Goal: Information Seeking & Learning: Learn about a topic

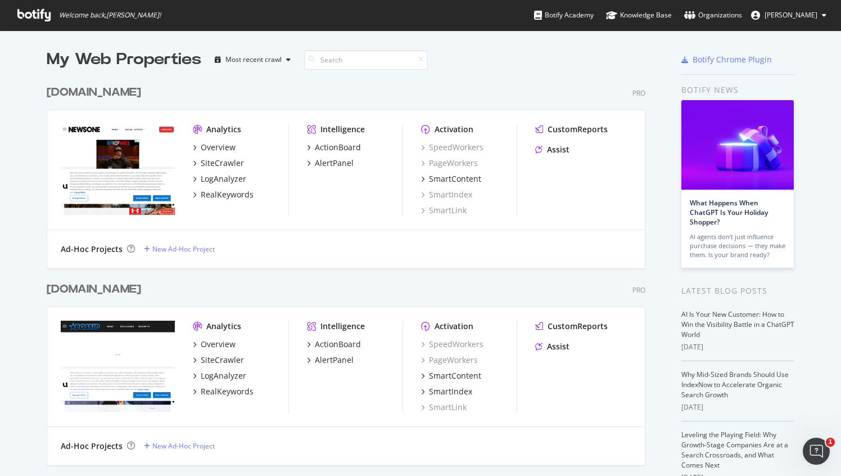
click at [150, 132] on img "grid" at bounding box center [118, 169] width 114 height 91
click at [222, 148] on div "Overview" at bounding box center [218, 147] width 35 height 11
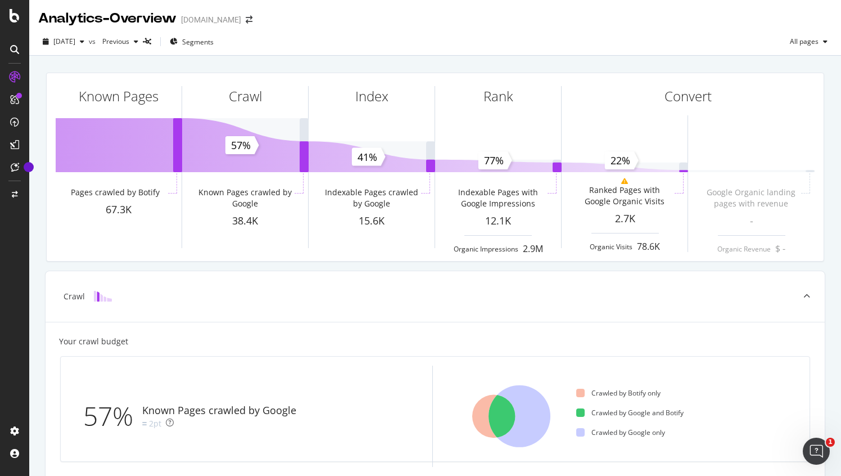
click at [218, 23] on div "[DOMAIN_NAME]" at bounding box center [211, 19] width 60 height 11
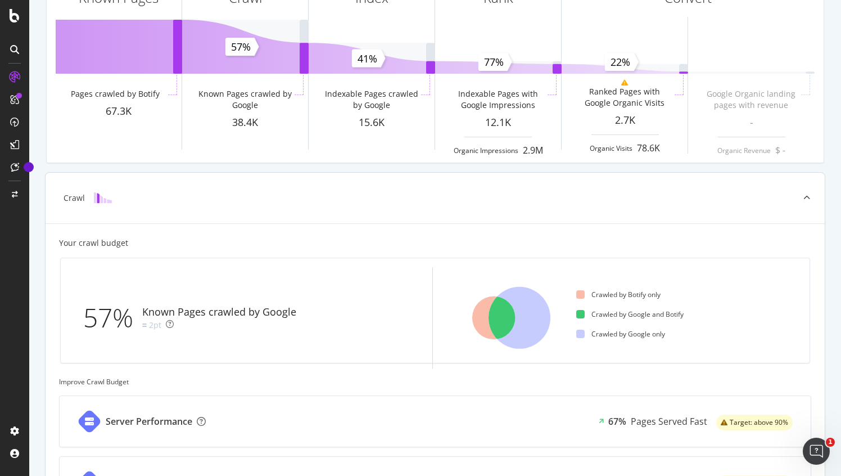
scroll to position [104, 0]
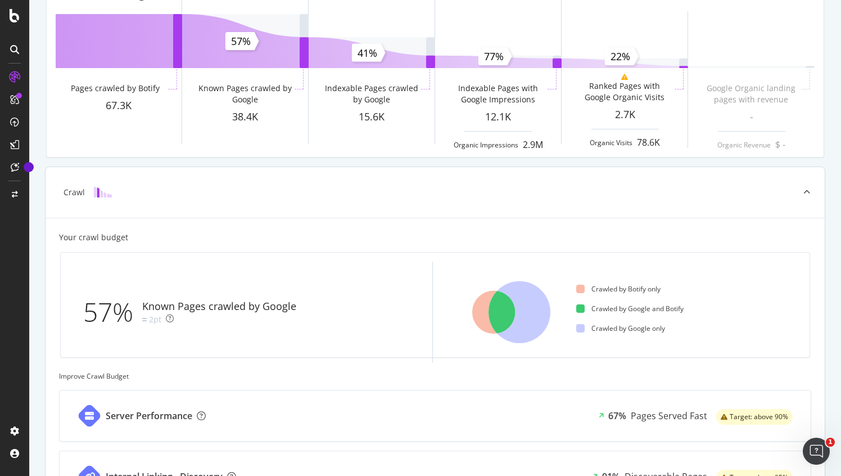
click at [808, 196] on div at bounding box center [807, 192] width 36 height 51
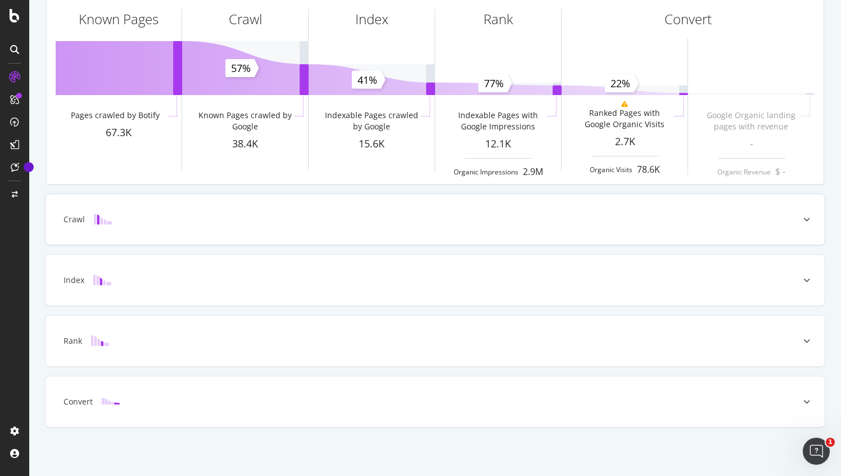
click at [807, 216] on icon at bounding box center [807, 219] width 7 height 7
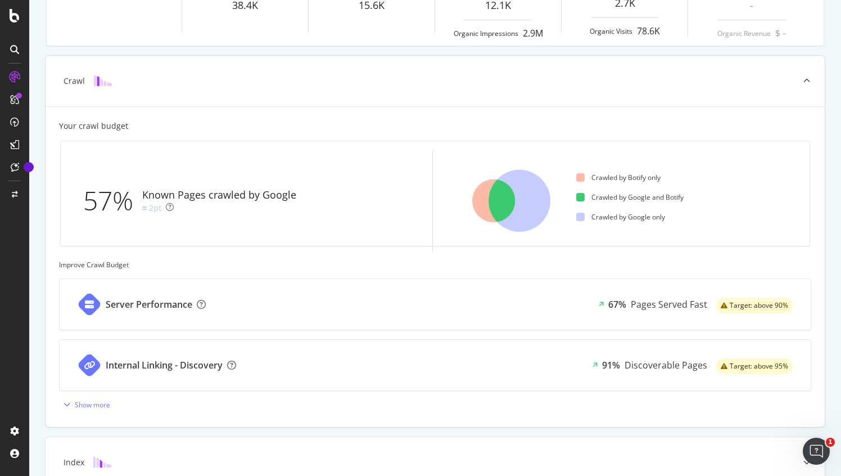
scroll to position [208, 0]
